Goal: Transaction & Acquisition: Purchase product/service

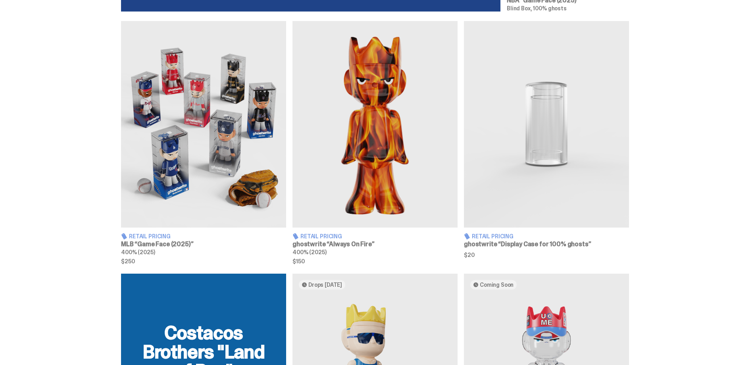
scroll to position [476, 0]
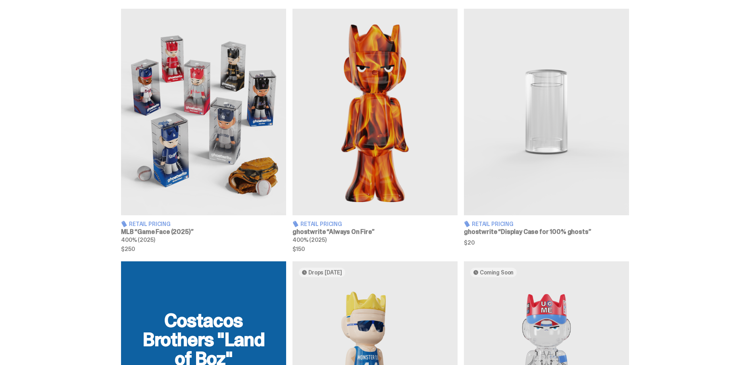
click at [550, 112] on img at bounding box center [546, 112] width 165 height 206
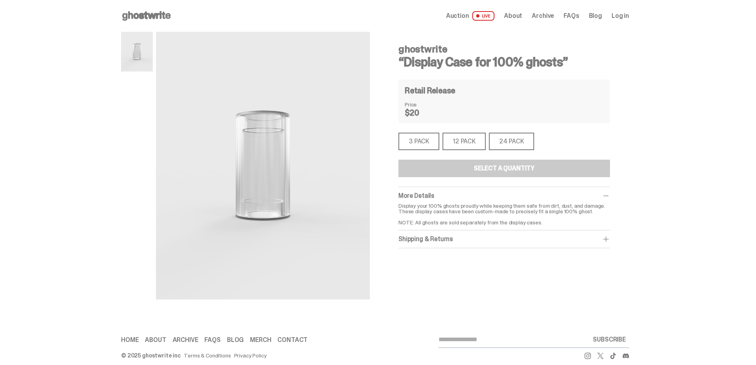
click at [428, 140] on div "3 PACK" at bounding box center [418, 141] width 41 height 17
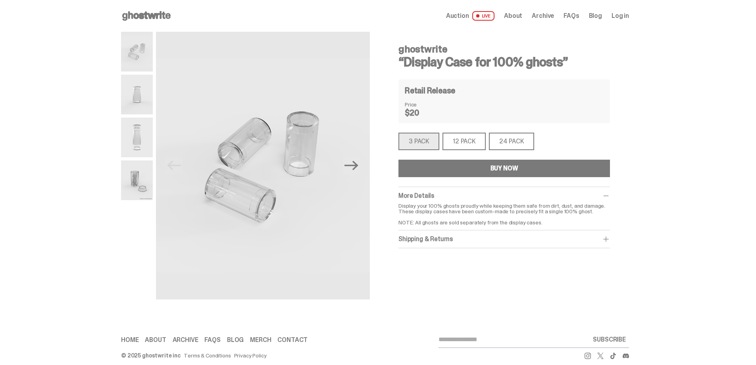
click at [459, 142] on div "12 PACK" at bounding box center [463, 141] width 43 height 17
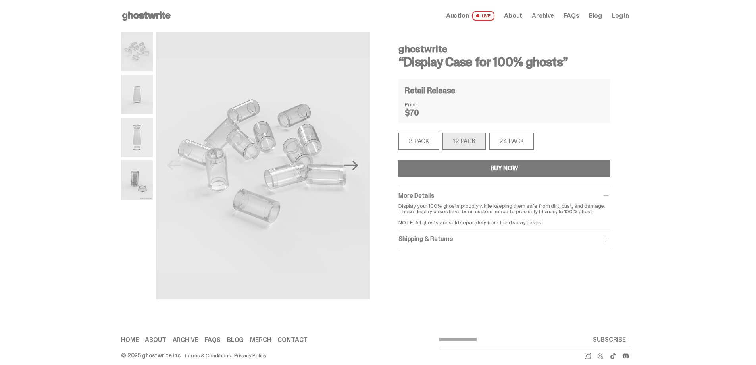
click at [430, 139] on div "3 PACK" at bounding box center [418, 141] width 41 height 17
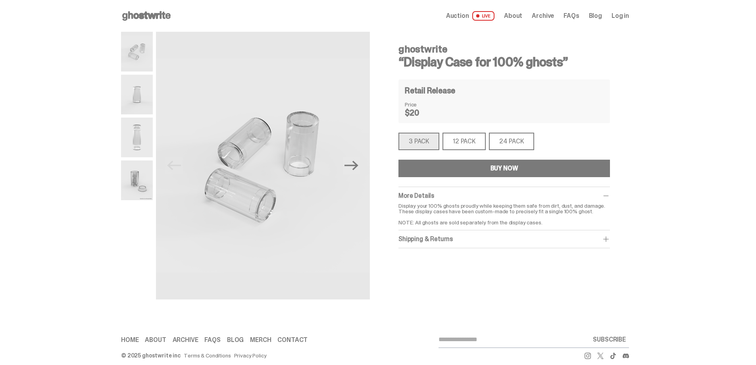
click at [151, 184] on img at bounding box center [137, 180] width 32 height 40
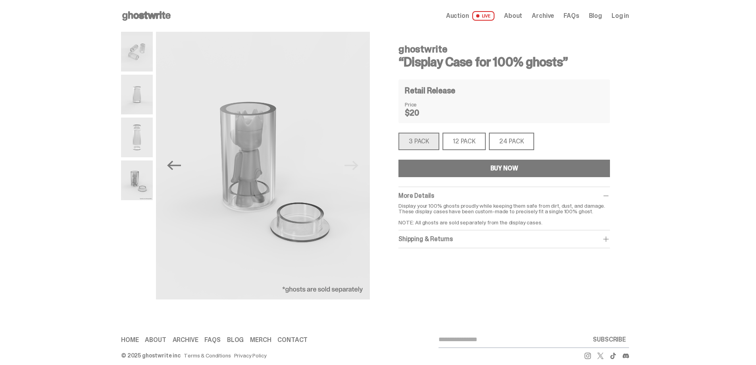
scroll to position [10, 0]
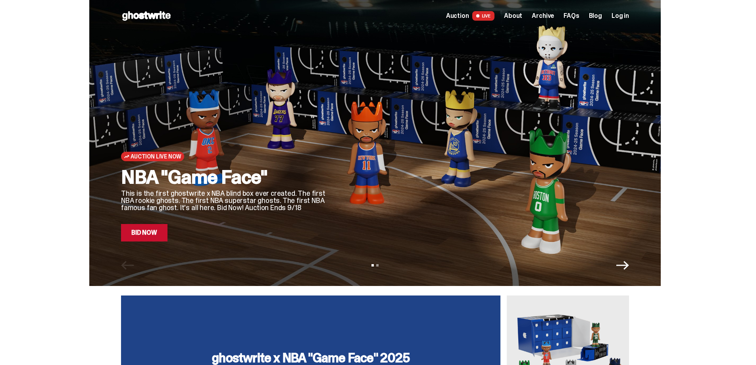
click at [469, 14] on span "Auction" at bounding box center [457, 16] width 23 height 6
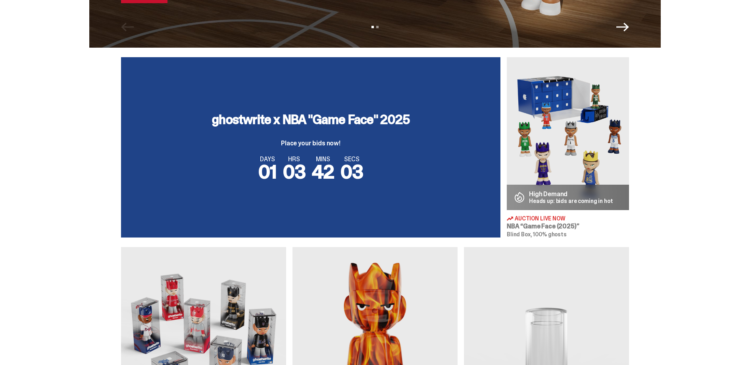
scroll to position [476, 0]
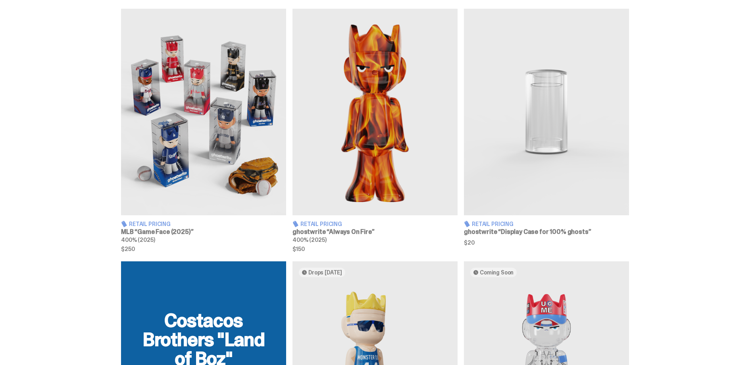
click at [182, 144] on img at bounding box center [203, 112] width 165 height 206
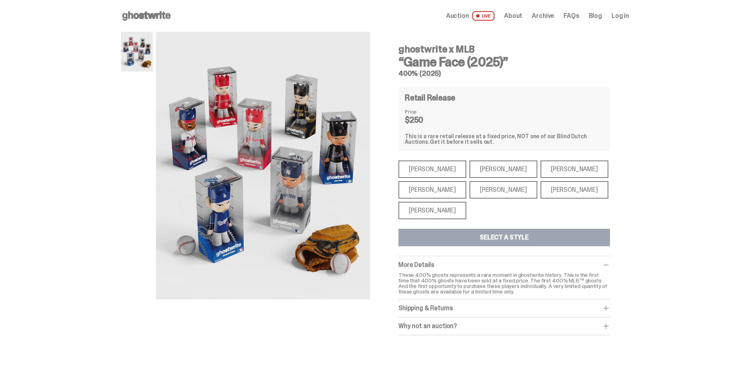
click at [414, 185] on div "[PERSON_NAME]" at bounding box center [432, 189] width 68 height 17
